Goal: Find contact information: Find contact information

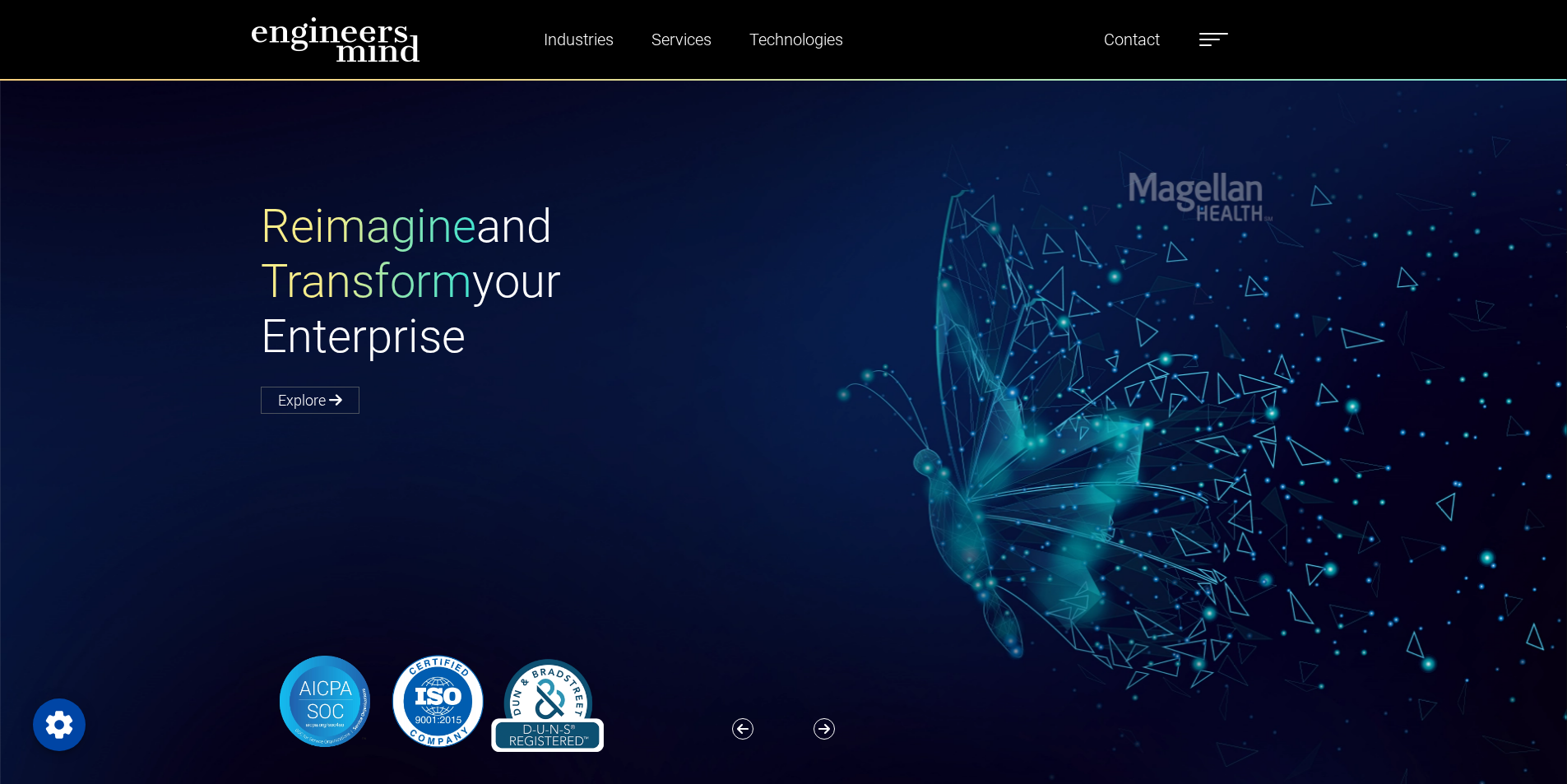
click at [1212, 44] on label at bounding box center [1213, 40] width 29 height 21
click at [1212, 35] on span at bounding box center [1213, 34] width 29 height 2
click at [1146, 36] on link "Contact" at bounding box center [1132, 40] width 69 height 38
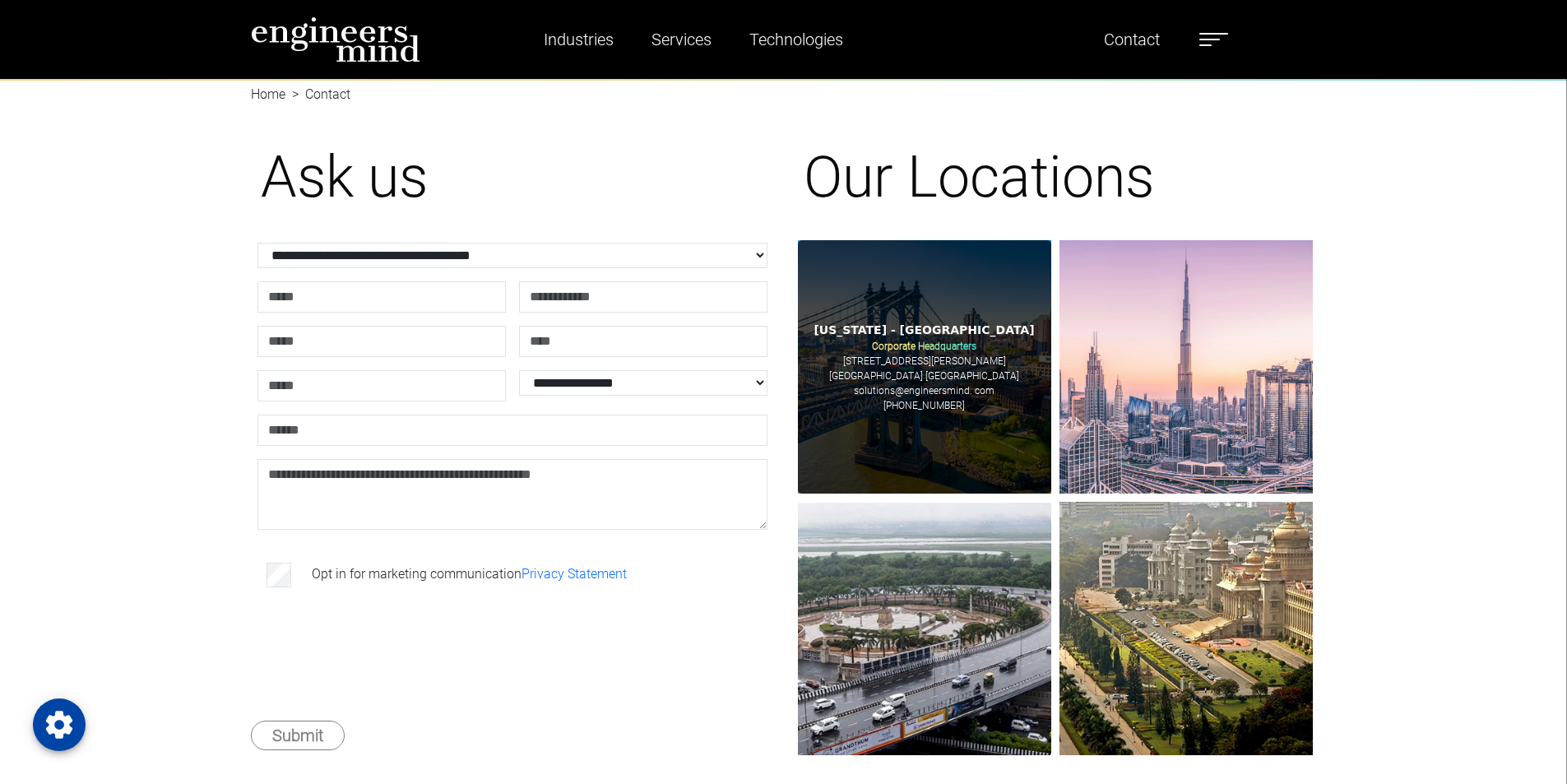
scroll to position [83, 0]
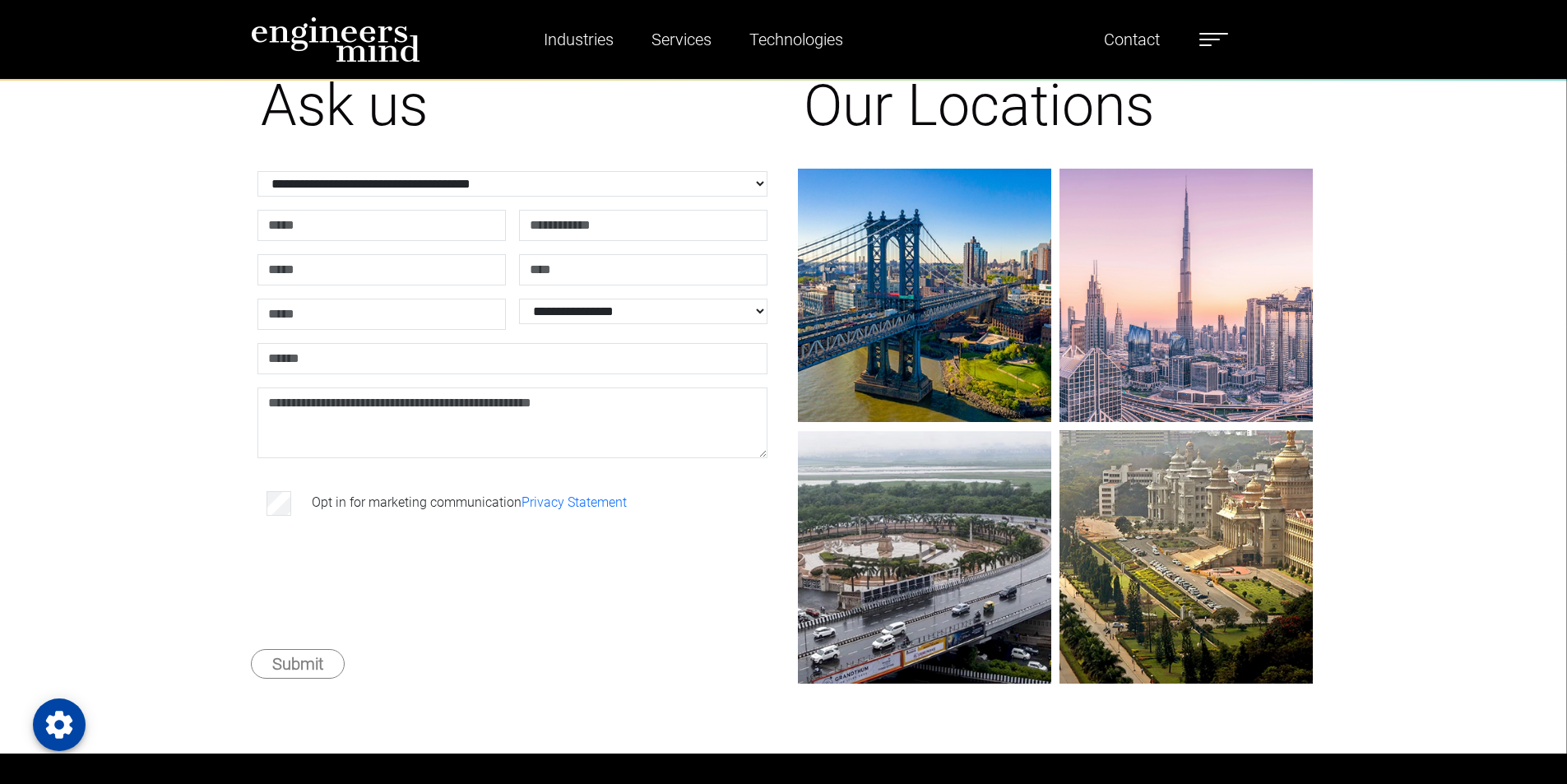
click at [333, 49] on img at bounding box center [336, 40] width 169 height 46
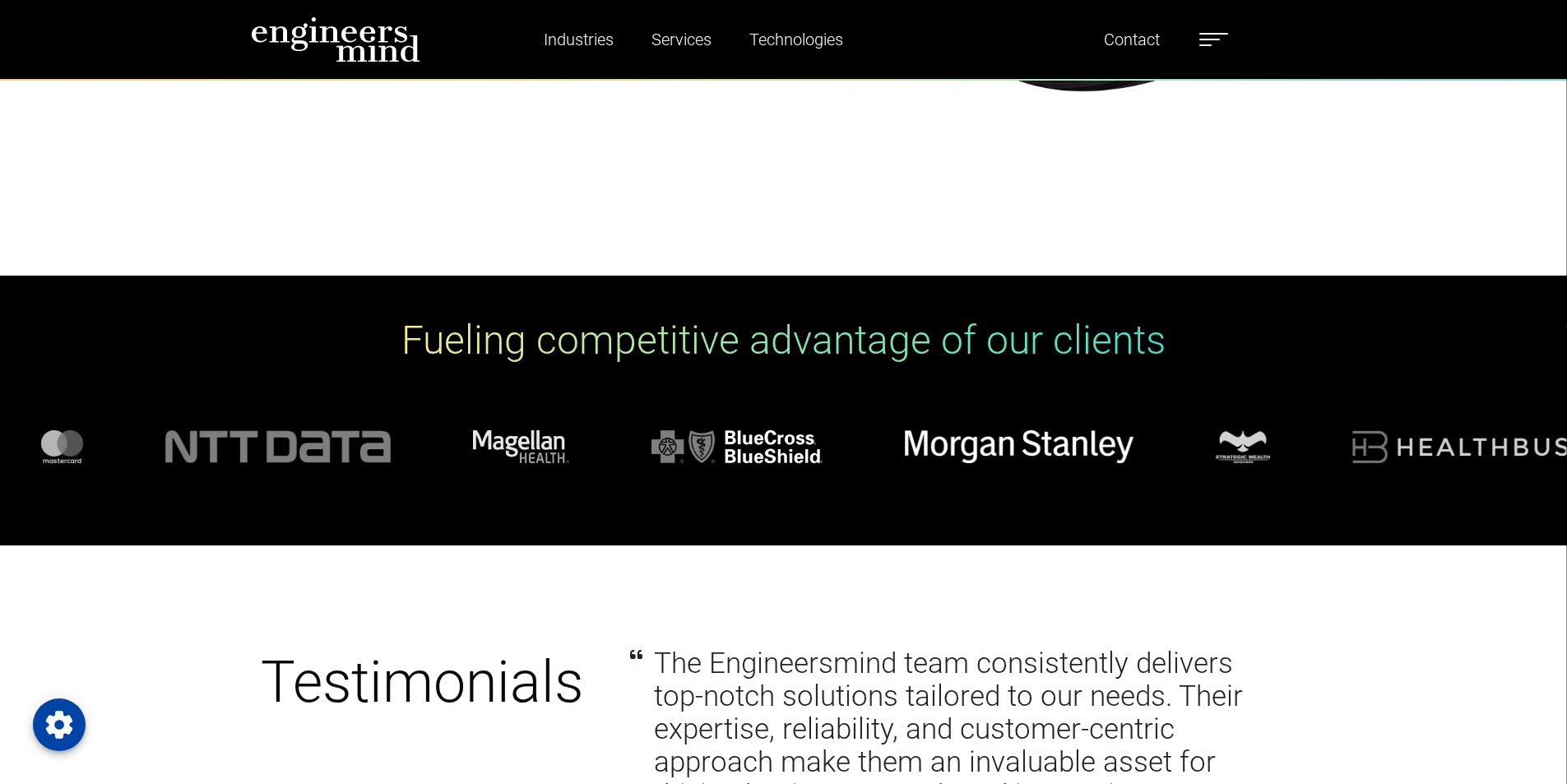
scroll to position [5921, 0]
